Goal: Transaction & Acquisition: Obtain resource

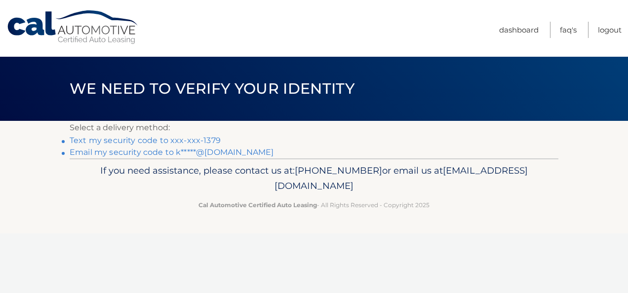
click at [158, 139] on link "Text my security code to xxx-xxx-1379" at bounding box center [145, 140] width 151 height 9
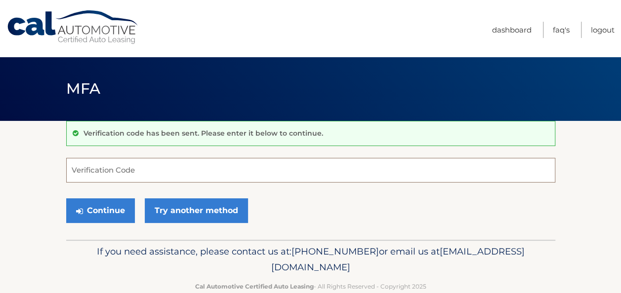
click at [140, 173] on input "Verification Code" at bounding box center [310, 170] width 489 height 25
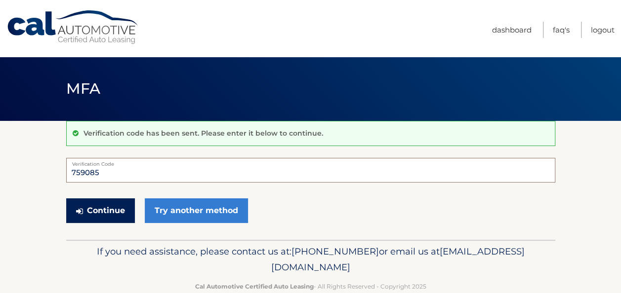
type input "759085"
click at [92, 211] on button "Continue" at bounding box center [100, 211] width 69 height 25
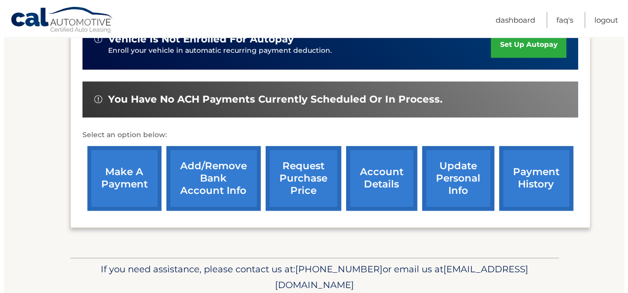
scroll to position [326, 0]
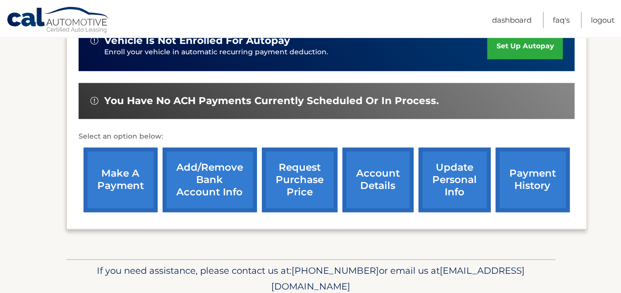
click at [293, 182] on link "request purchase price" at bounding box center [300, 180] width 76 height 65
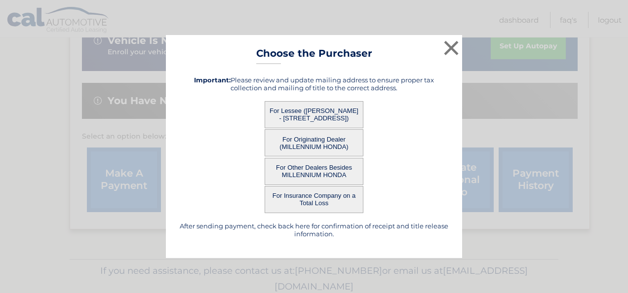
click at [325, 109] on button "For Lessee (KIRK CLARKE - 8616 AVENUE L AVENUE, FL 2, BROOKLYN, NY 11236)" at bounding box center [314, 114] width 99 height 27
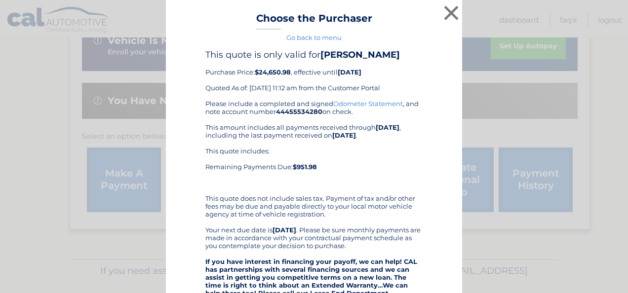
click at [424, 158] on div "This quote is only valid for KIRK CLARKE Purchase Price: $24,650.98 , effective…" at bounding box center [314, 281] width 272 height 464
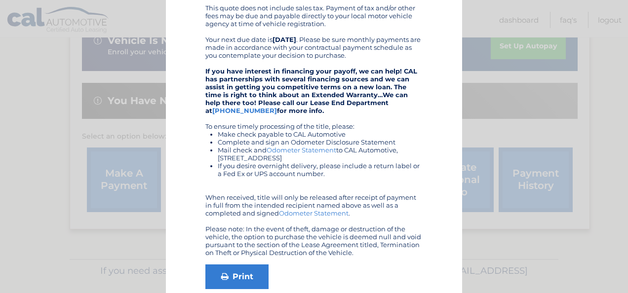
scroll to position [240, 0]
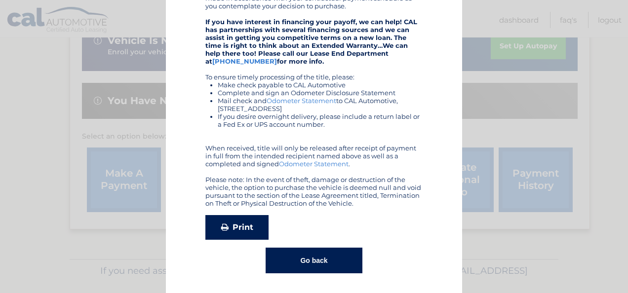
click at [243, 231] on link "Print" at bounding box center [236, 227] width 63 height 25
click at [315, 261] on button "Go back" at bounding box center [314, 261] width 96 height 26
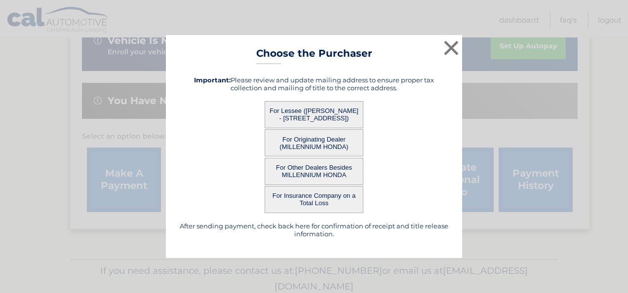
scroll to position [0, 0]
click at [333, 136] on button "For Originating Dealer (MILLENNIUM HONDA)" at bounding box center [314, 142] width 99 height 27
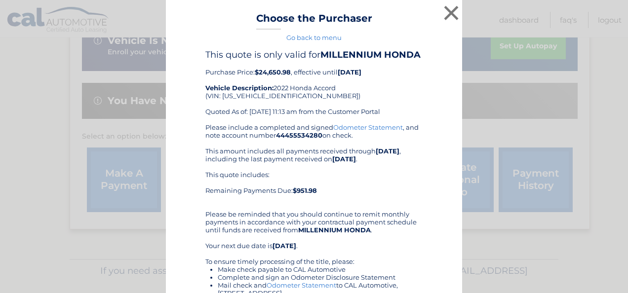
click at [297, 36] on link "Go back to menu" at bounding box center [314, 38] width 55 height 8
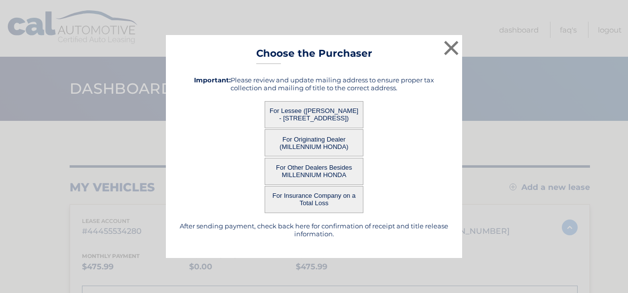
click at [314, 170] on button "For Other Dealers Besides MILLENNIUM HONDA" at bounding box center [314, 171] width 99 height 27
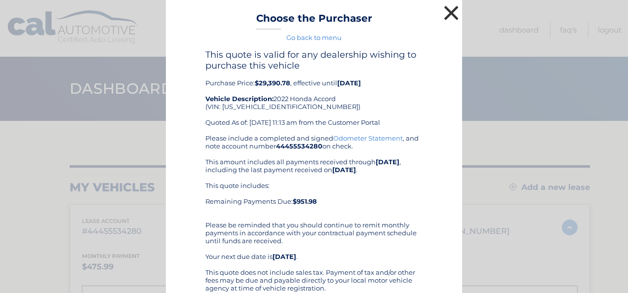
click at [444, 12] on button "×" at bounding box center [452, 13] width 20 height 20
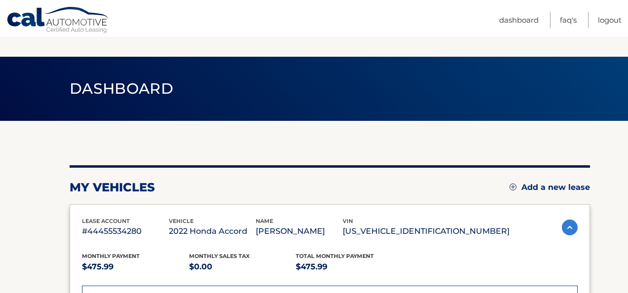
scroll to position [358, 0]
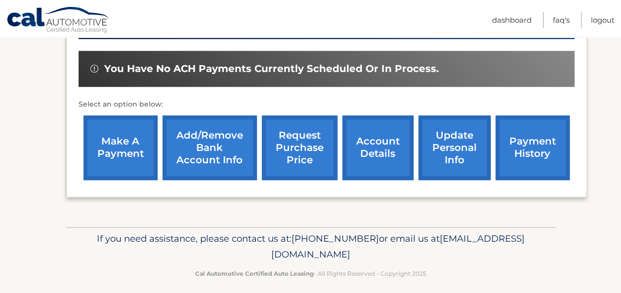
click at [307, 154] on link "request purchase price" at bounding box center [300, 148] width 76 height 65
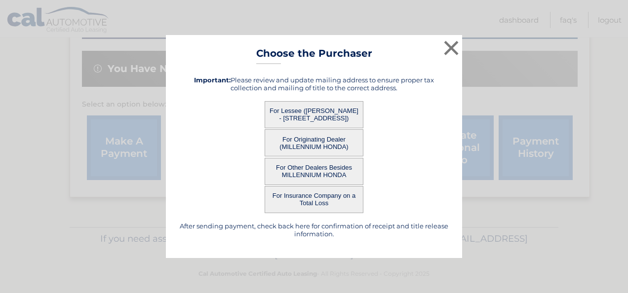
click at [327, 172] on button "For Other Dealers Besides MILLENNIUM HONDA" at bounding box center [314, 171] width 99 height 27
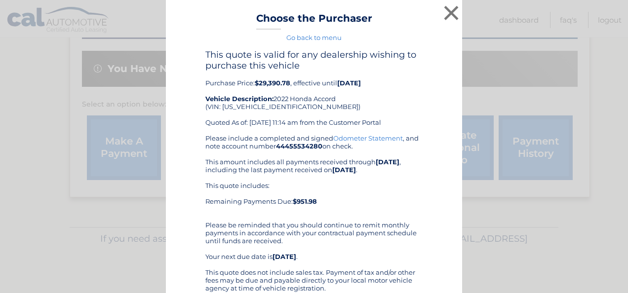
click at [327, 172] on div "Please include a completed and signed Odometer Statement , and note account num…" at bounding box center [313, 284] width 217 height 300
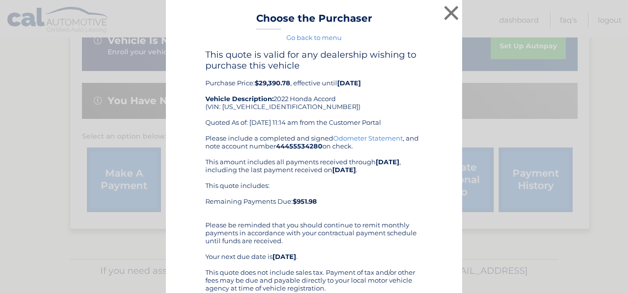
click at [311, 39] on link "Go back to menu" at bounding box center [314, 38] width 55 height 8
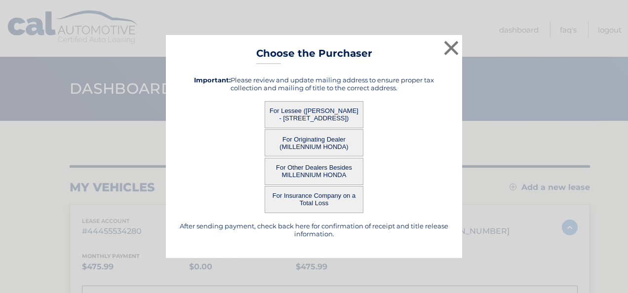
click at [319, 198] on button "For Insurance Company on a Total Loss" at bounding box center [314, 199] width 99 height 27
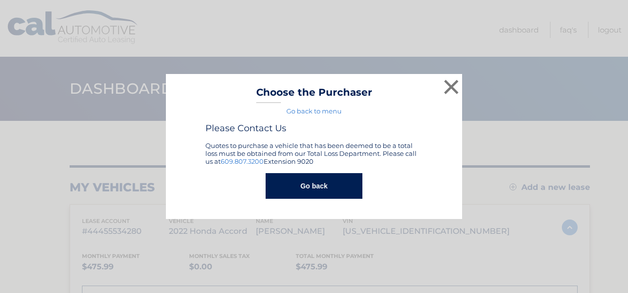
click at [344, 195] on button "Go back" at bounding box center [314, 186] width 96 height 26
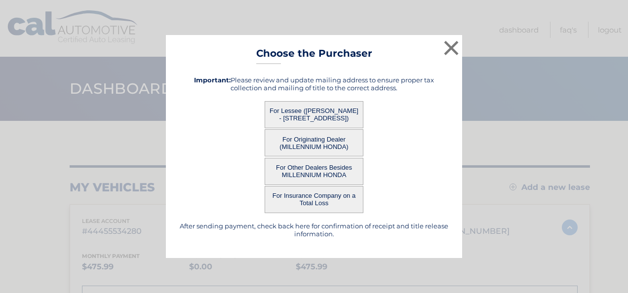
click at [324, 113] on button "For Lessee (KIRK CLARKE - 8616 AVENUE L AVENUE, FL 2, BROOKLYN, NY 11236)" at bounding box center [314, 114] width 99 height 27
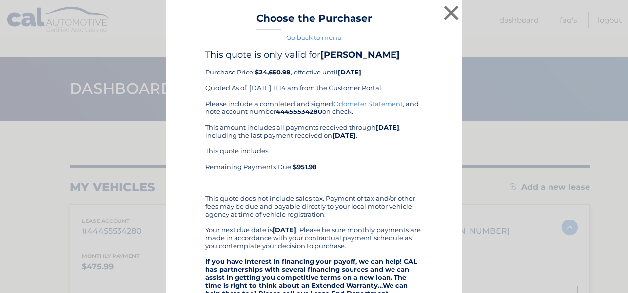
scroll to position [326, 0]
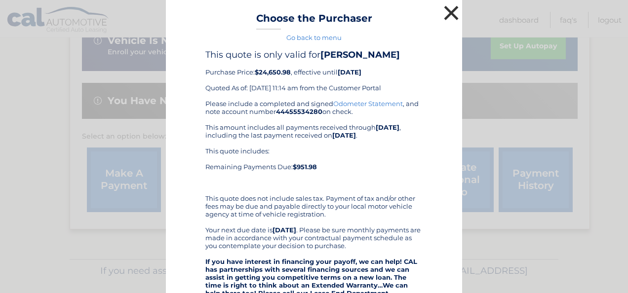
click at [451, 17] on button "×" at bounding box center [452, 13] width 20 height 20
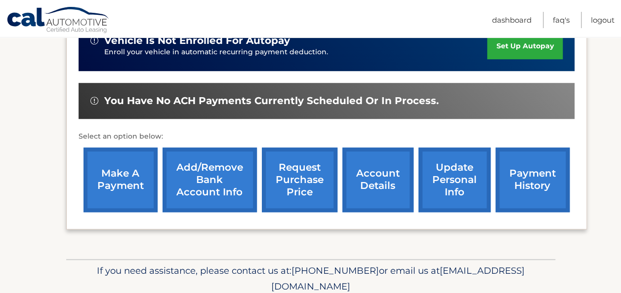
click at [295, 181] on link "request purchase price" at bounding box center [300, 180] width 76 height 65
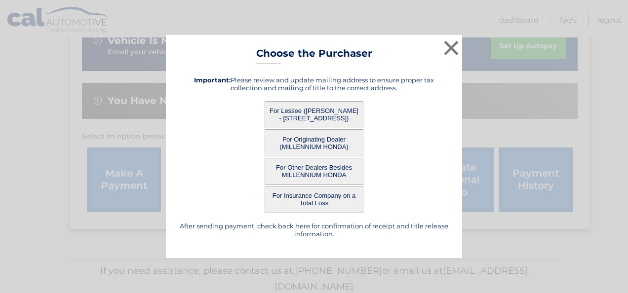
click at [306, 143] on button "For Originating Dealer (MILLENNIUM HONDA)" at bounding box center [314, 142] width 99 height 27
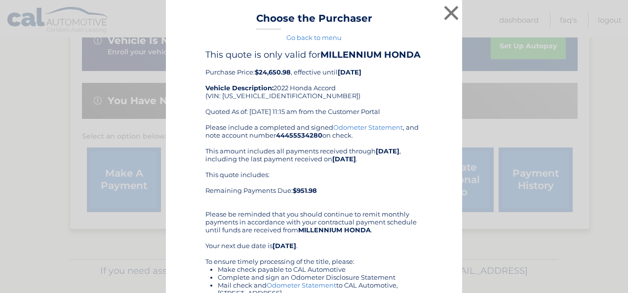
click at [310, 38] on link "Go back to menu" at bounding box center [314, 38] width 55 height 8
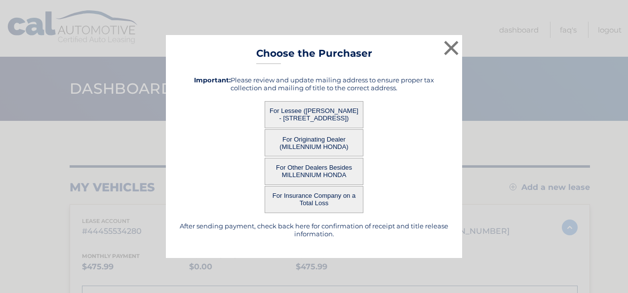
click at [316, 167] on button "For Other Dealers Besides MILLENNIUM HONDA" at bounding box center [314, 171] width 99 height 27
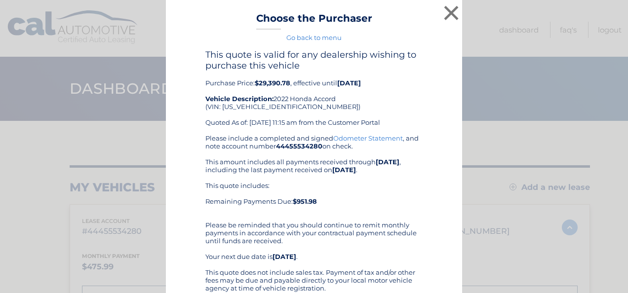
click at [305, 39] on link "Go back to menu" at bounding box center [314, 38] width 55 height 8
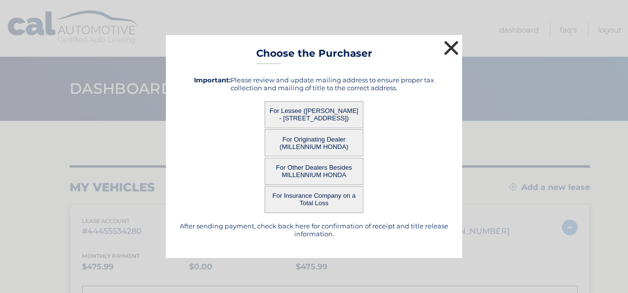
click at [455, 48] on button "×" at bounding box center [452, 48] width 20 height 20
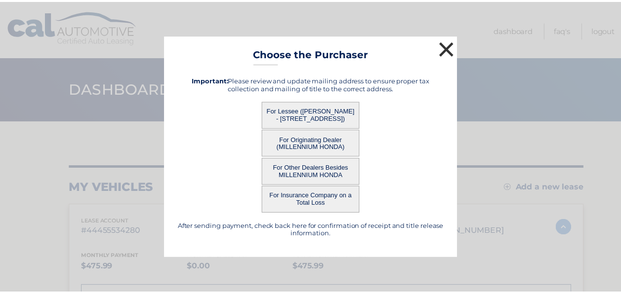
scroll to position [358, 0]
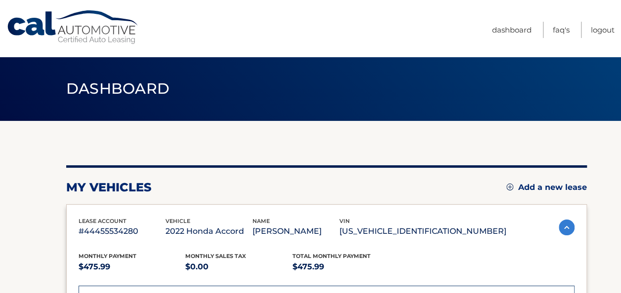
scroll to position [0, 0]
click at [604, 21] on ul "Dashboard FAQ's Logout" at bounding box center [553, 28] width 123 height 57
